Goal: Check status: Check status

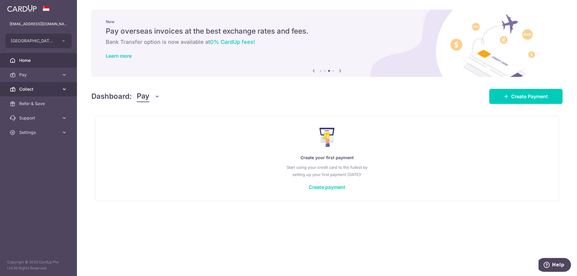
click at [29, 85] on link "Collect" at bounding box center [38, 89] width 77 height 14
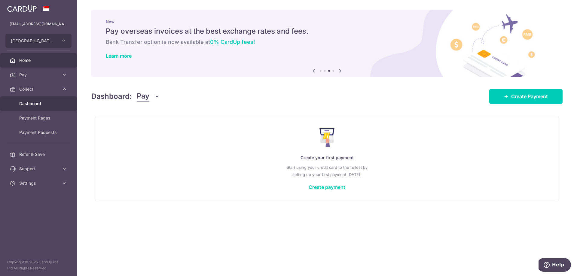
click at [33, 105] on span "Dashboard" at bounding box center [39, 104] width 40 height 6
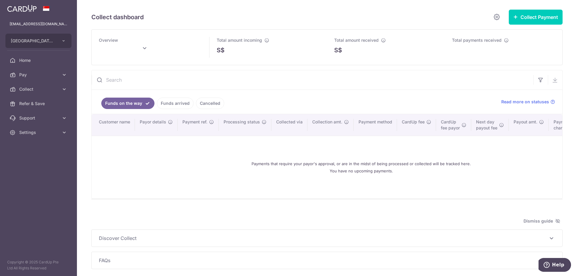
click at [179, 102] on link "Funds arrived" at bounding box center [175, 103] width 37 height 11
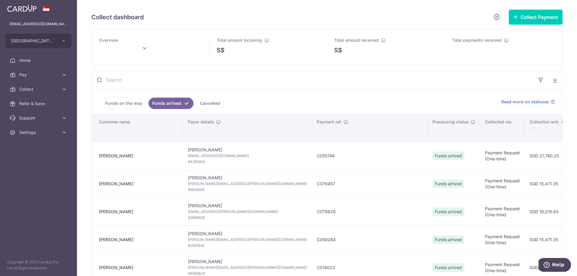
type input "[DATE]"
drag, startPoint x: 125, startPoint y: 156, endPoint x: 99, endPoint y: 157, distance: 26.5
click at [99, 157] on div "[PERSON_NAME]" at bounding box center [138, 156] width 79 height 6
copy div "[PERSON_NAME]"
